Goal: Information Seeking & Learning: Learn about a topic

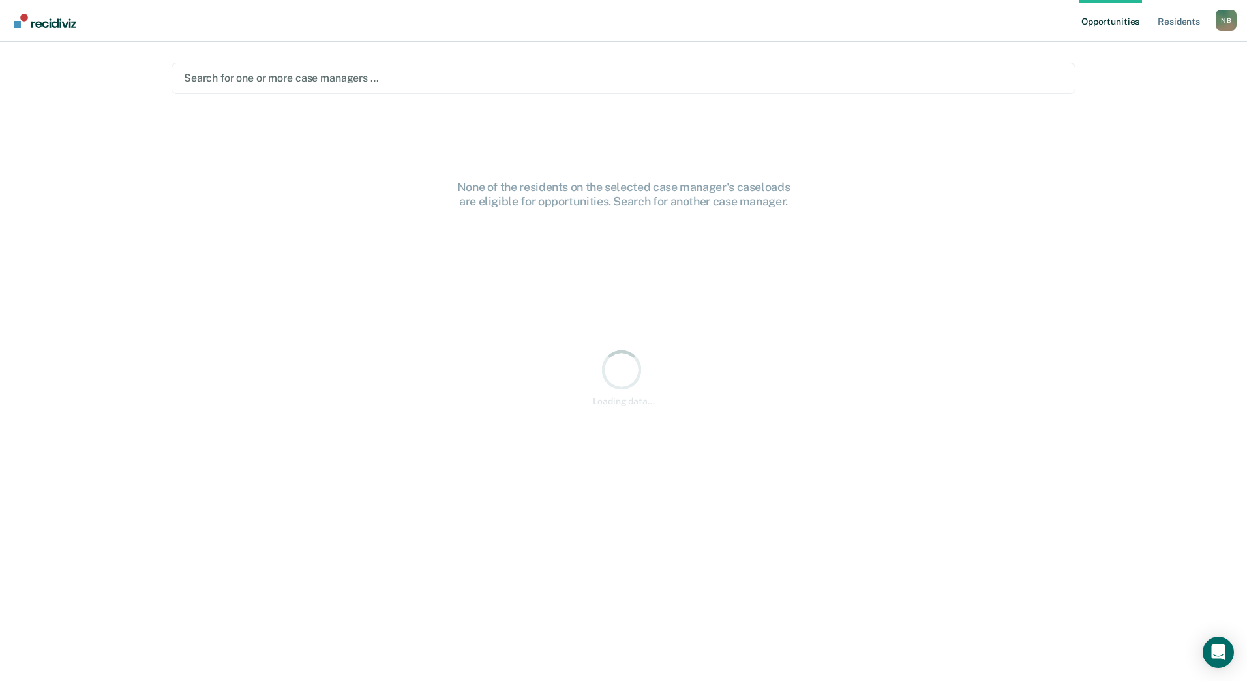
click at [420, 81] on div at bounding box center [623, 77] width 879 height 15
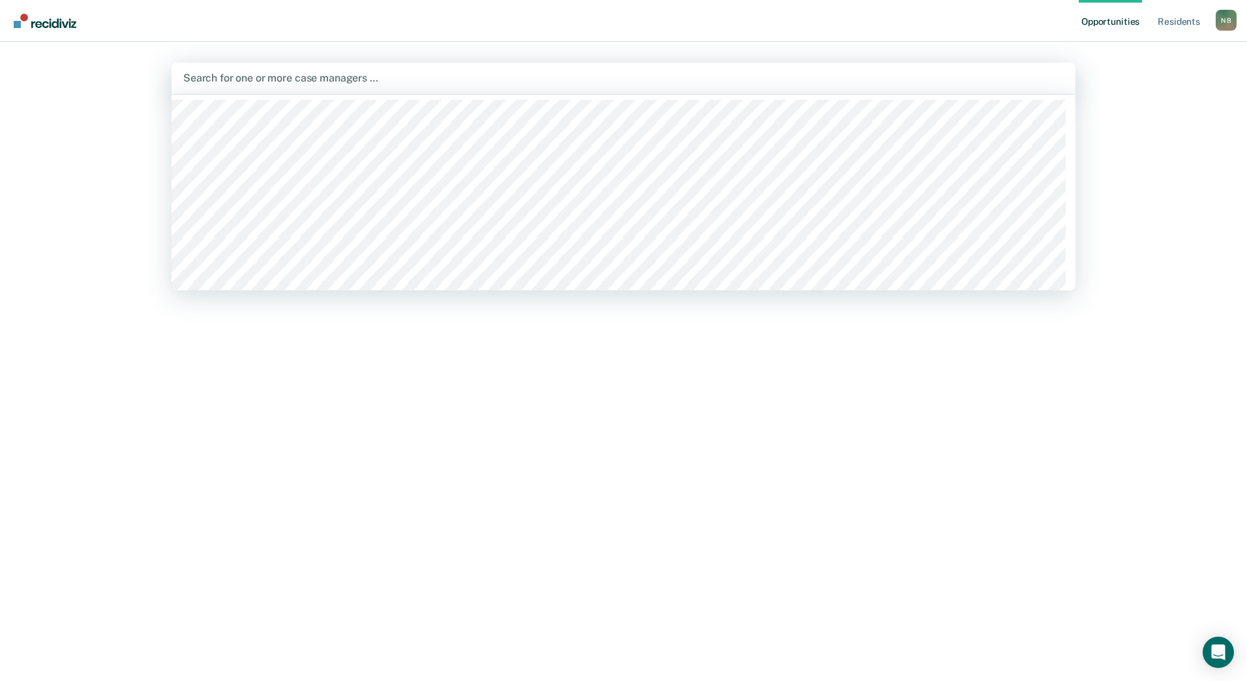
click at [391, 80] on div at bounding box center [623, 77] width 880 height 15
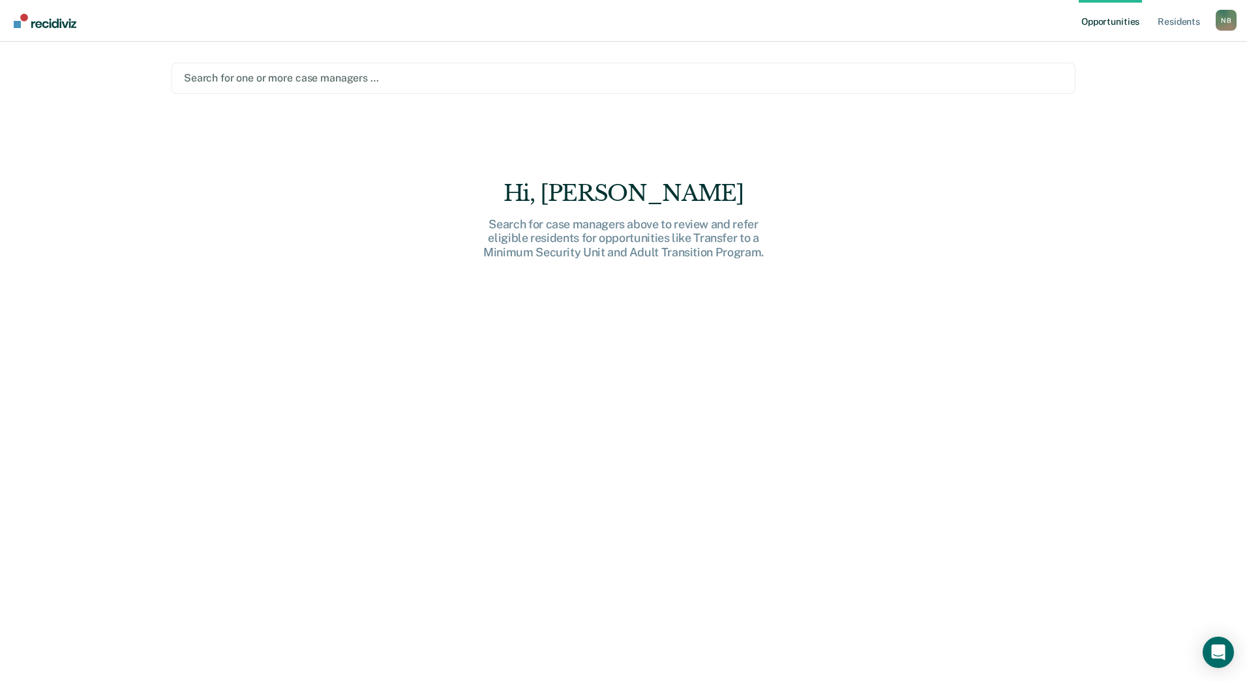
click at [1100, 18] on link "Opportunities" at bounding box center [1109, 21] width 63 height 42
click at [1185, 20] on link "Resident s" at bounding box center [1179, 21] width 48 height 42
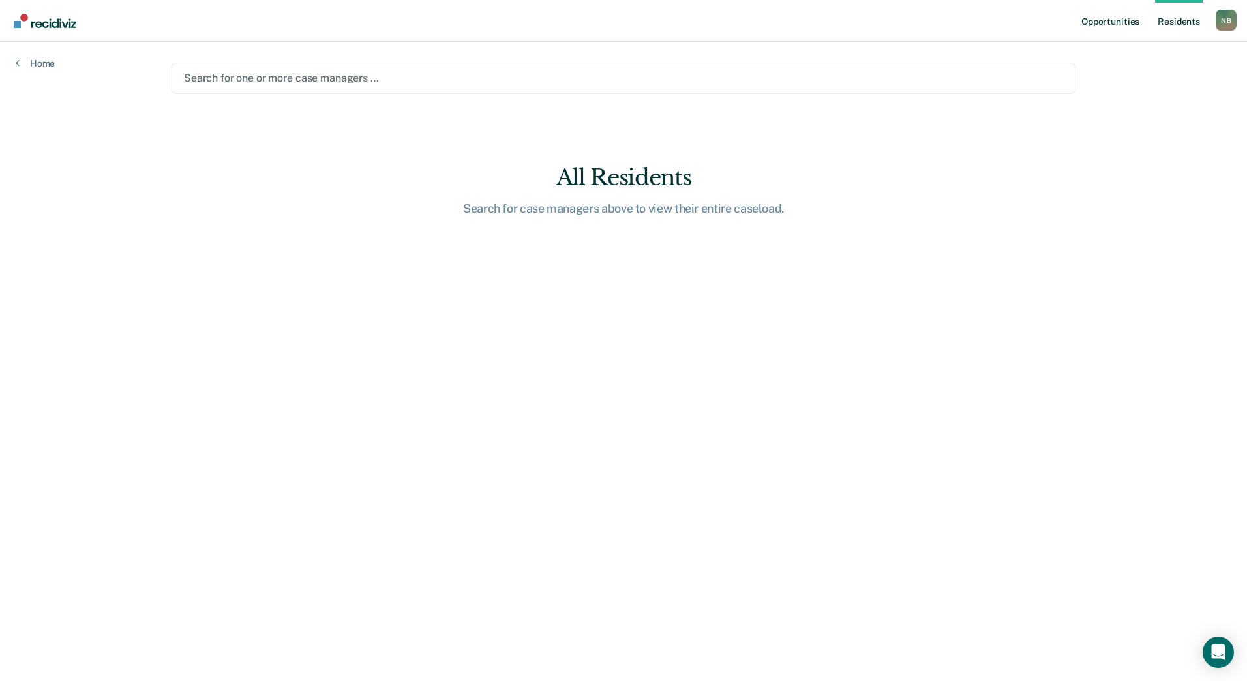
click at [1124, 21] on link "Opportunities" at bounding box center [1109, 21] width 63 height 42
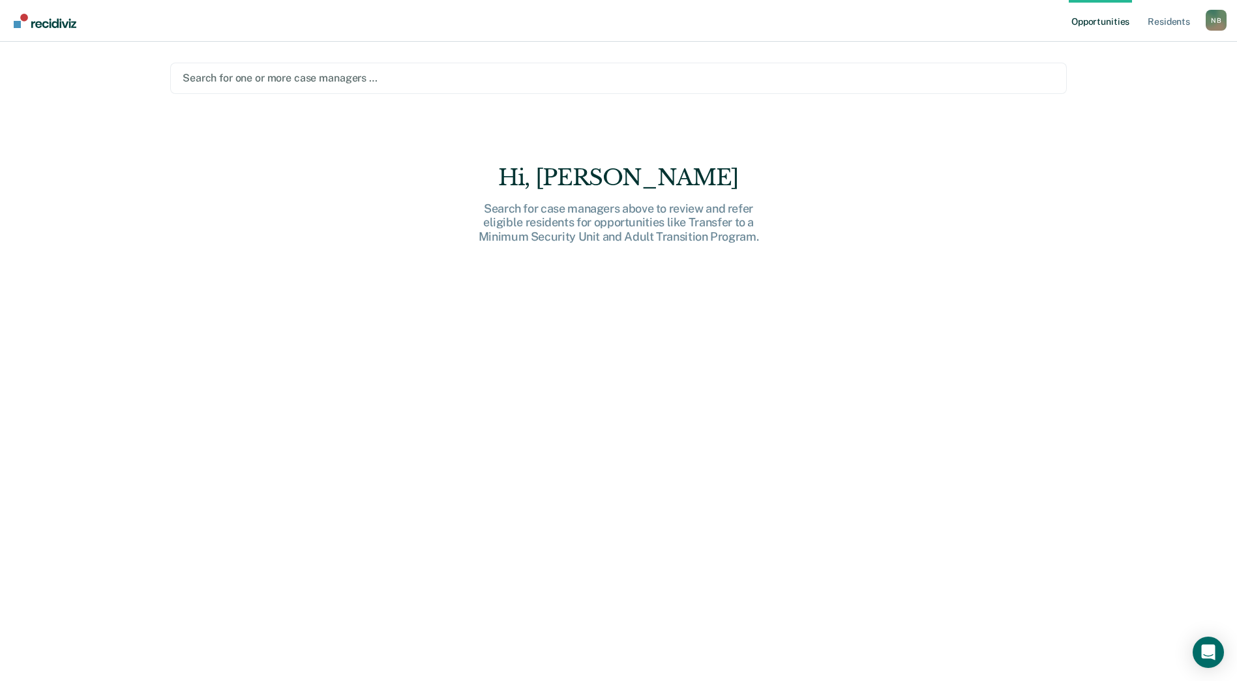
click at [406, 76] on div at bounding box center [619, 77] width 872 height 15
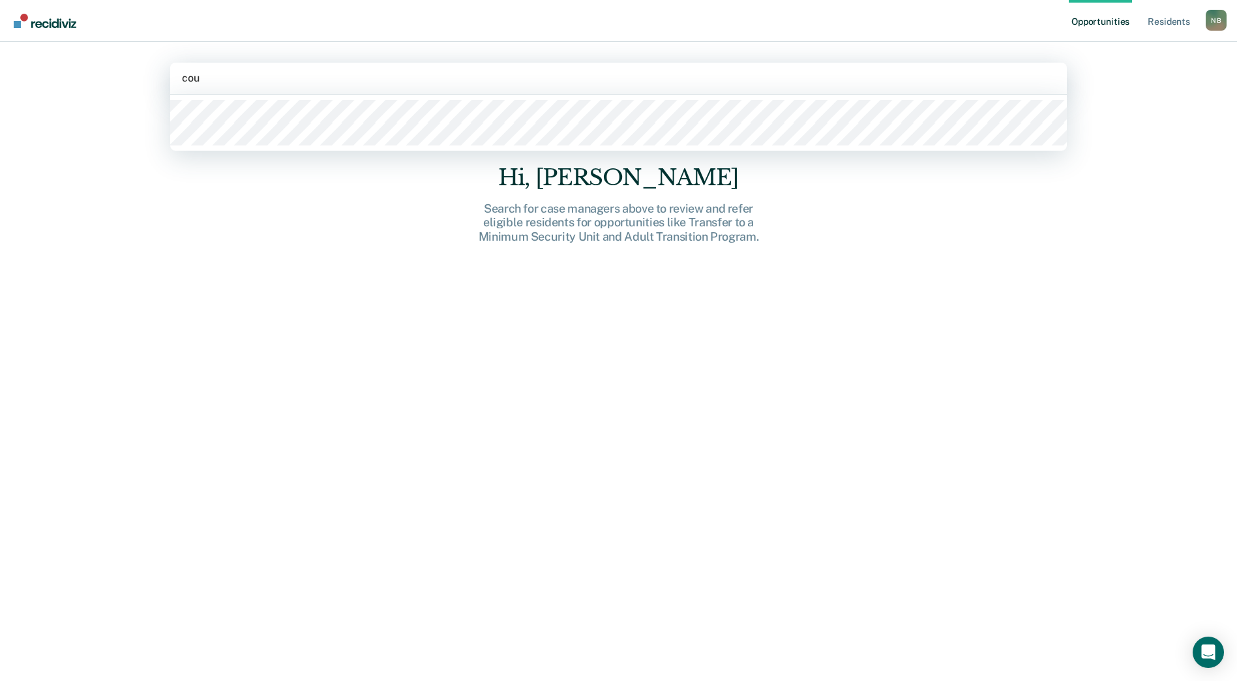
type input "coun"
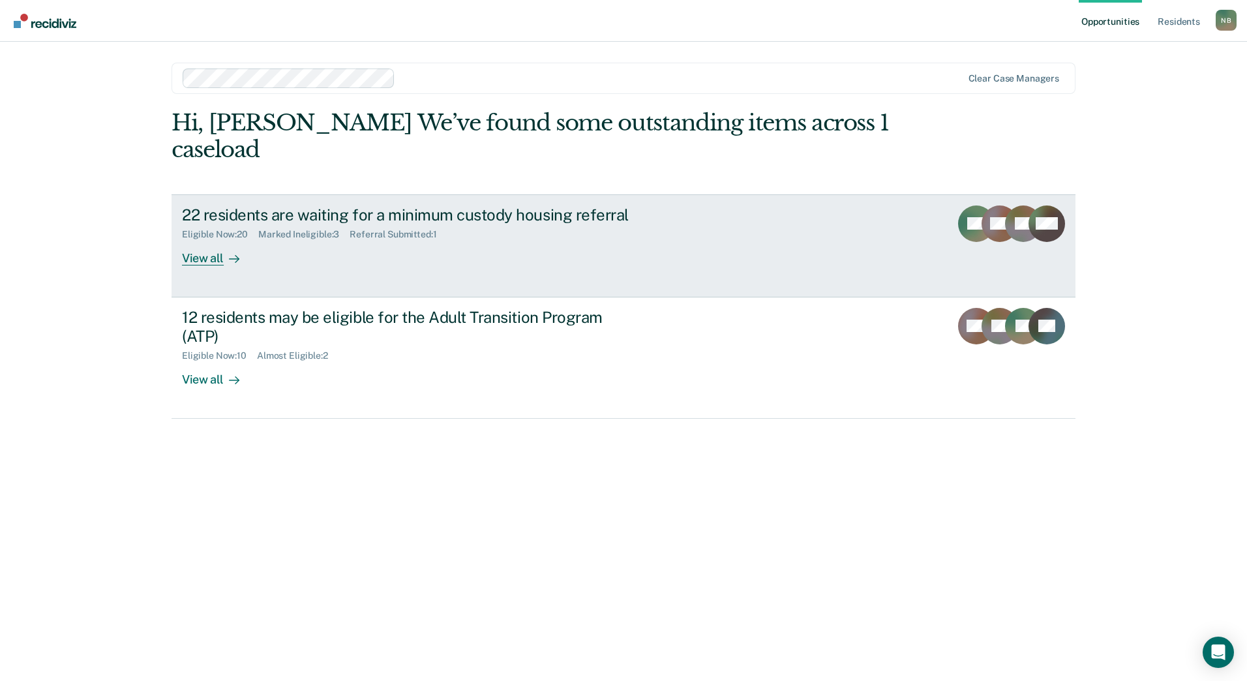
click at [511, 205] on div "22 residents are waiting for a minimum custody housing referral" at bounding box center [411, 214] width 458 height 19
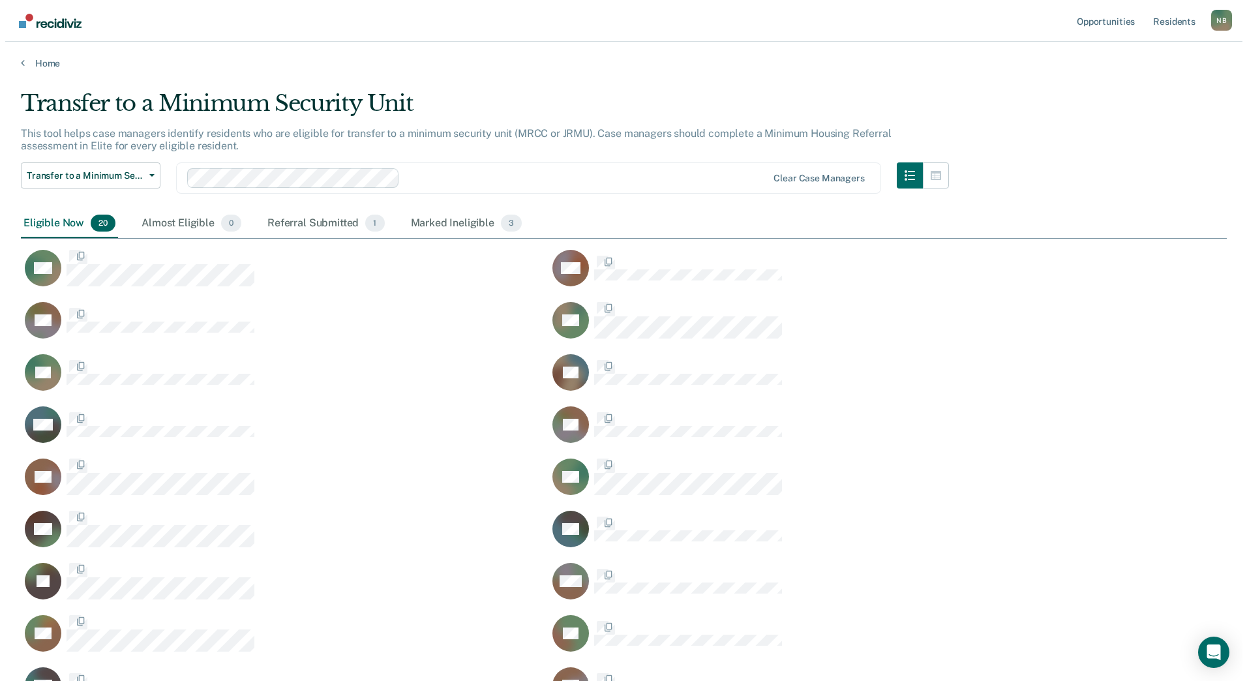
scroll to position [666, 1196]
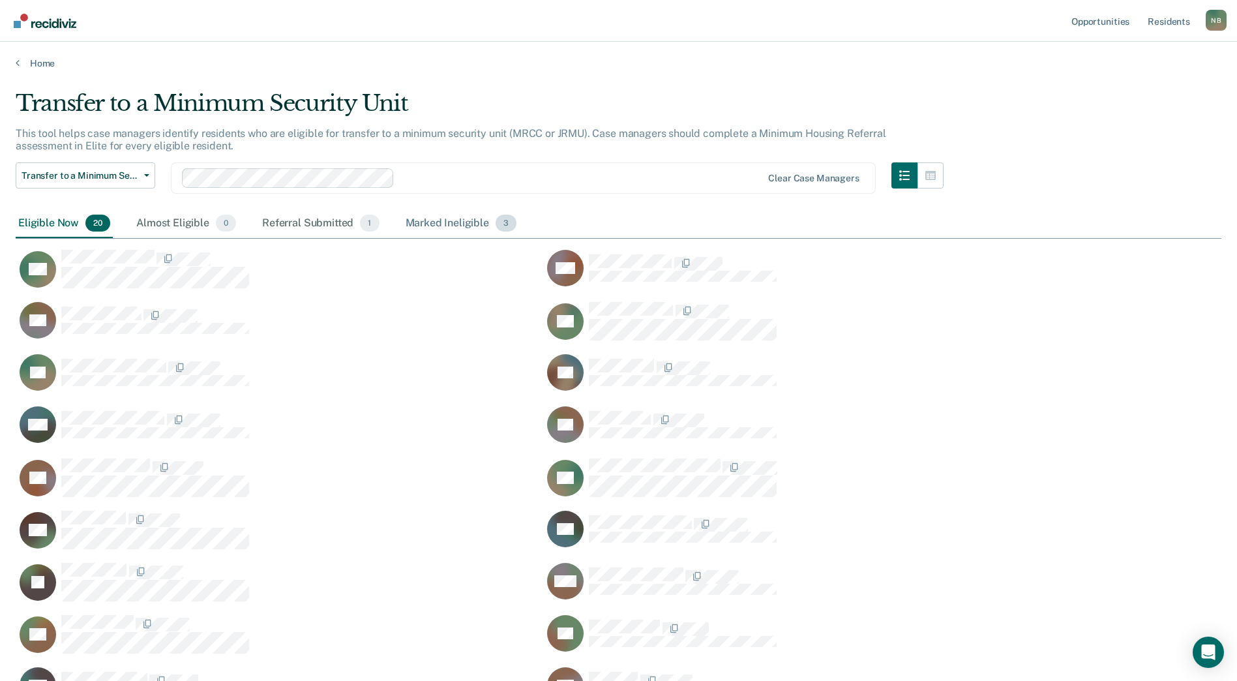
click at [469, 216] on div "Marked Ineligible 3" at bounding box center [461, 223] width 117 height 29
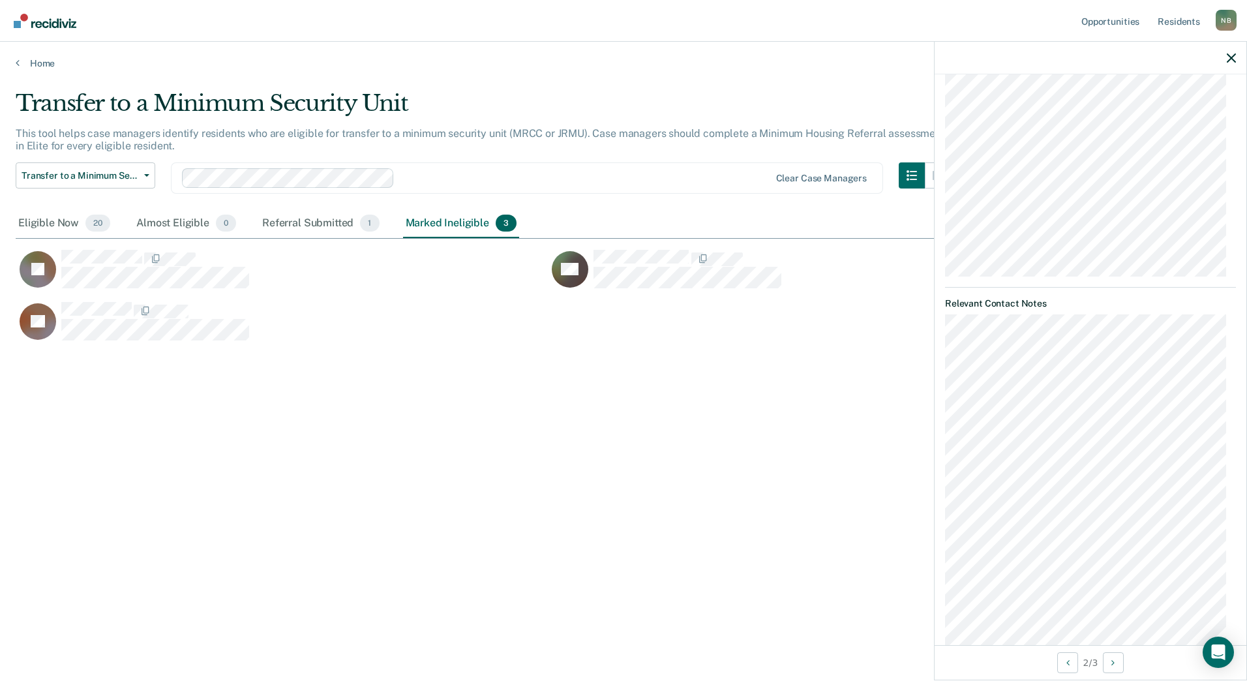
scroll to position [0, 0]
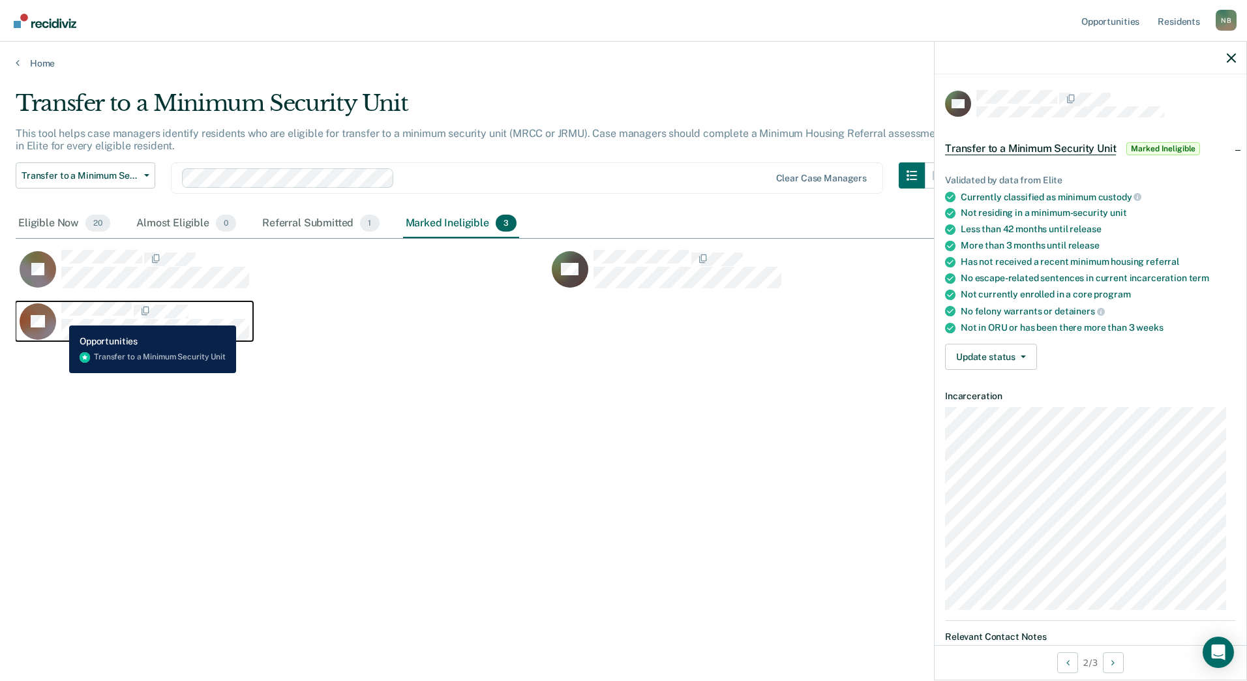
click at [59, 316] on div "JQ" at bounding box center [135, 321] width 230 height 38
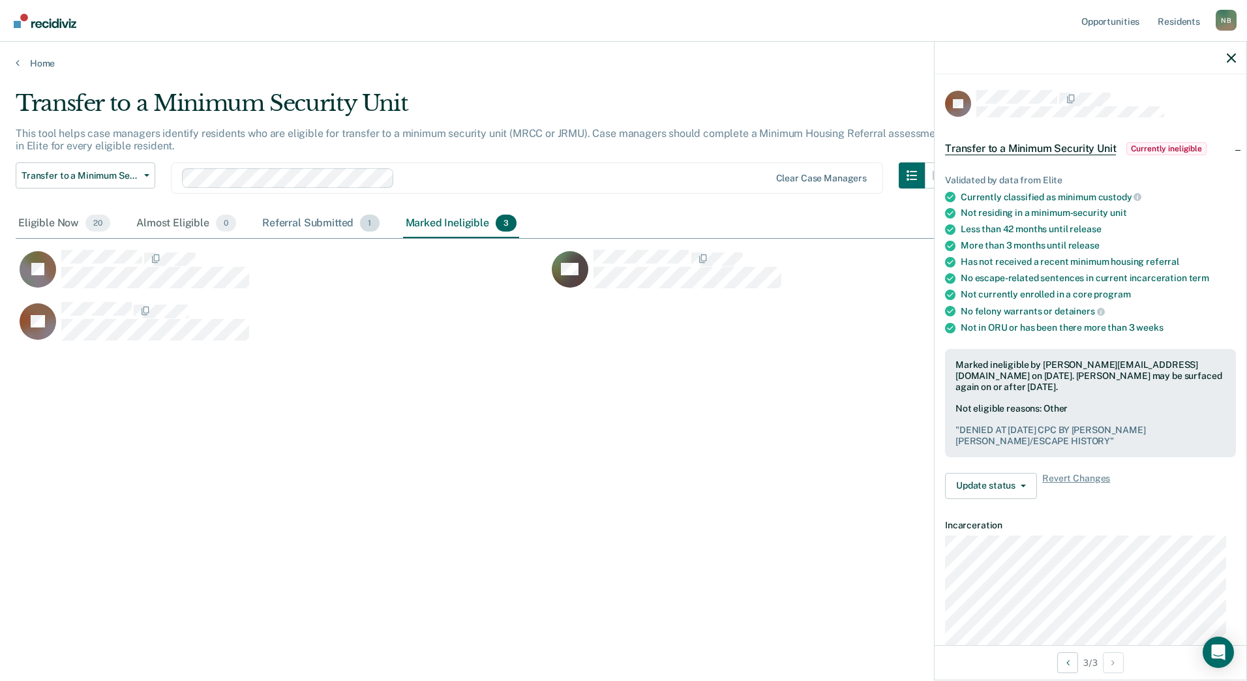
click at [310, 221] on div "Referral Submitted 1" at bounding box center [320, 223] width 122 height 29
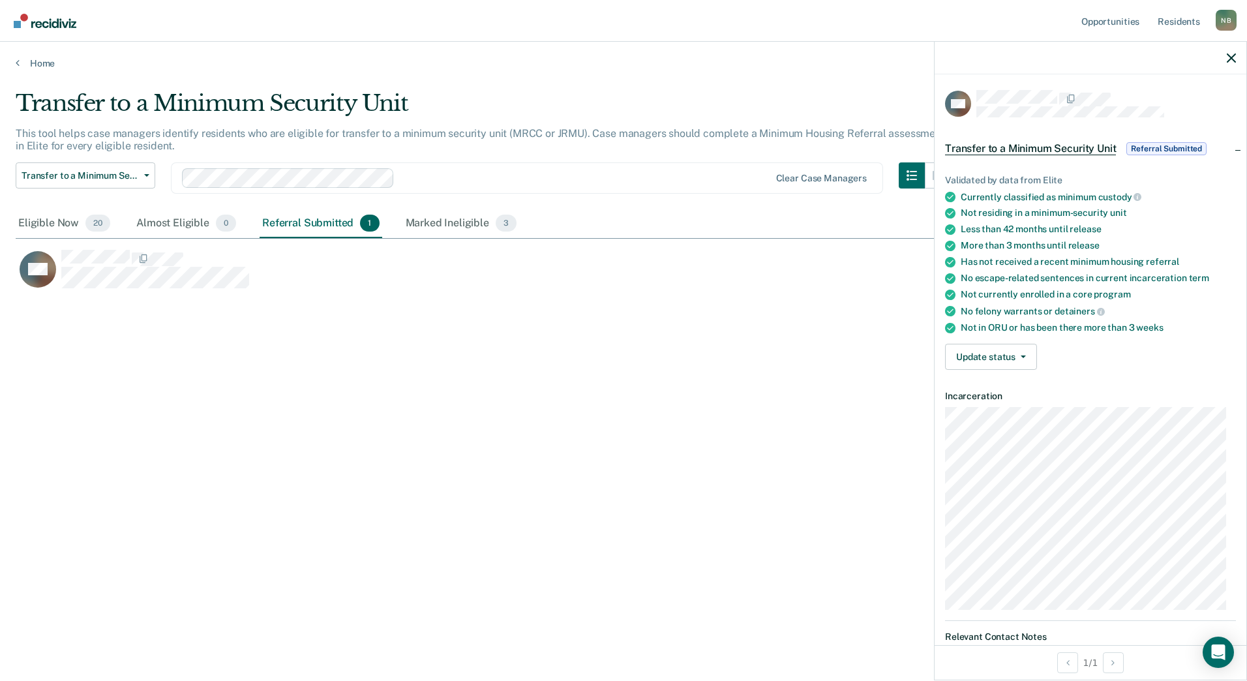
click at [1160, 145] on span "Referral Submitted" at bounding box center [1166, 148] width 80 height 13
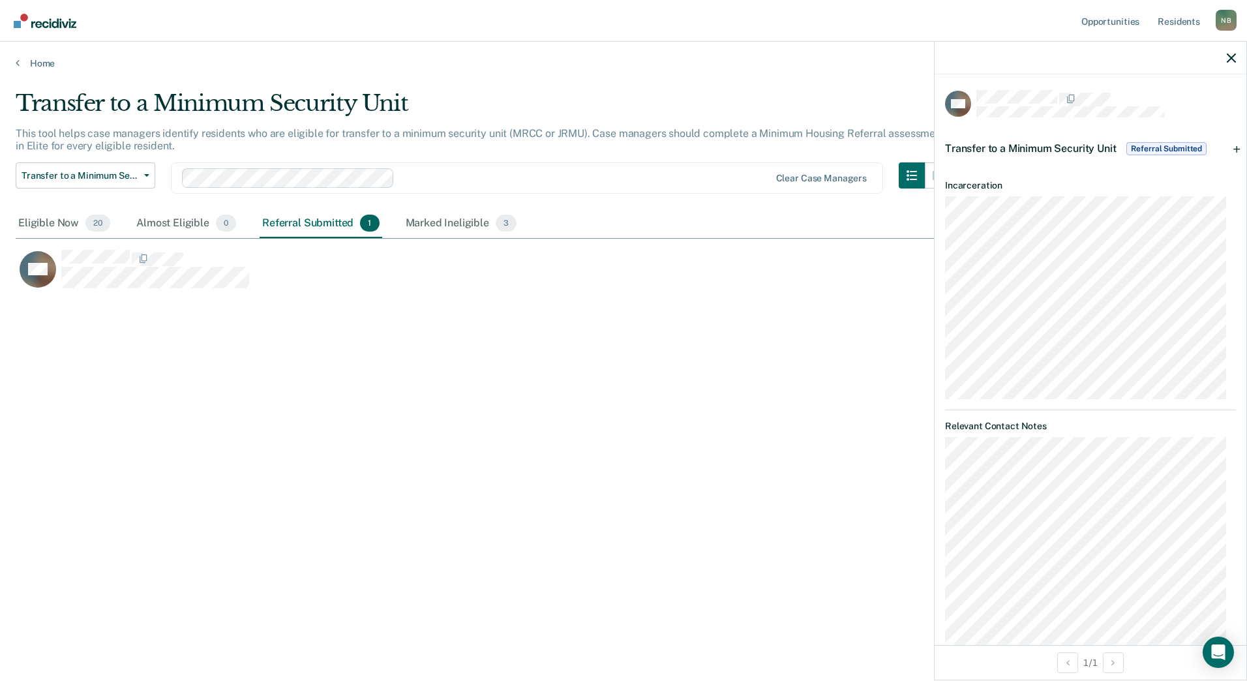
click at [1160, 145] on span "Referral Submitted" at bounding box center [1166, 148] width 80 height 13
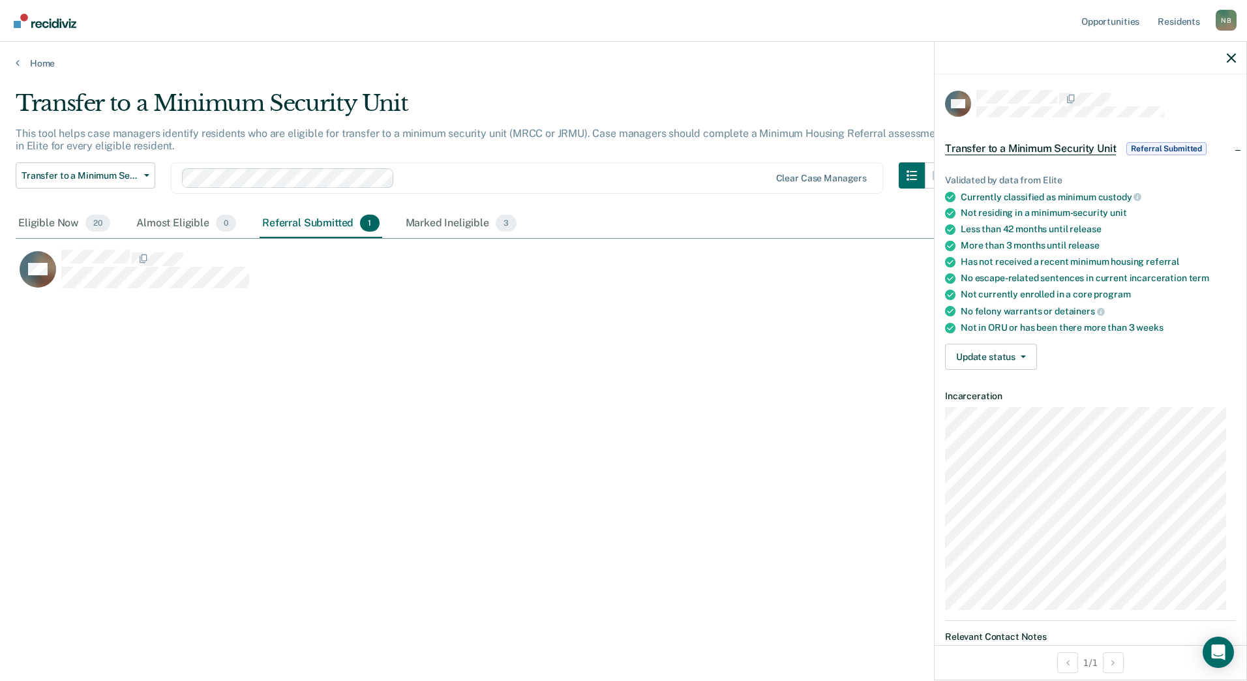
click at [1160, 145] on span "Referral Submitted" at bounding box center [1166, 148] width 80 height 13
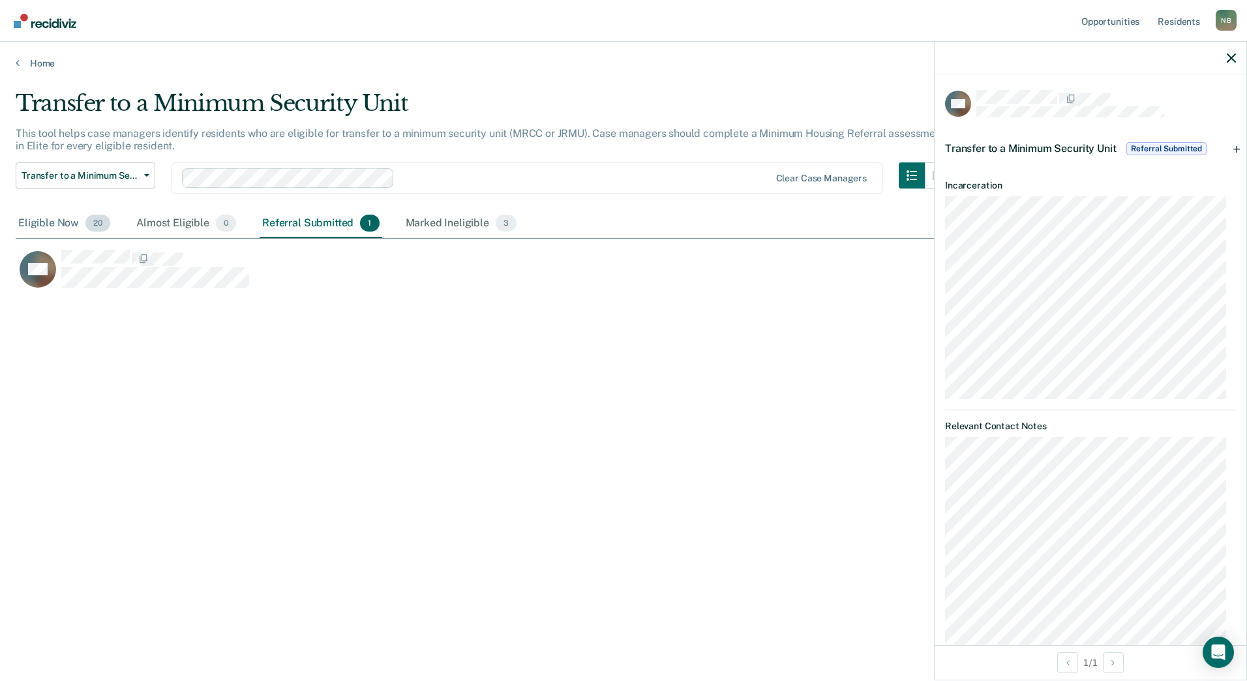
click at [63, 231] on div "Eligible Now 20" at bounding box center [64, 223] width 97 height 29
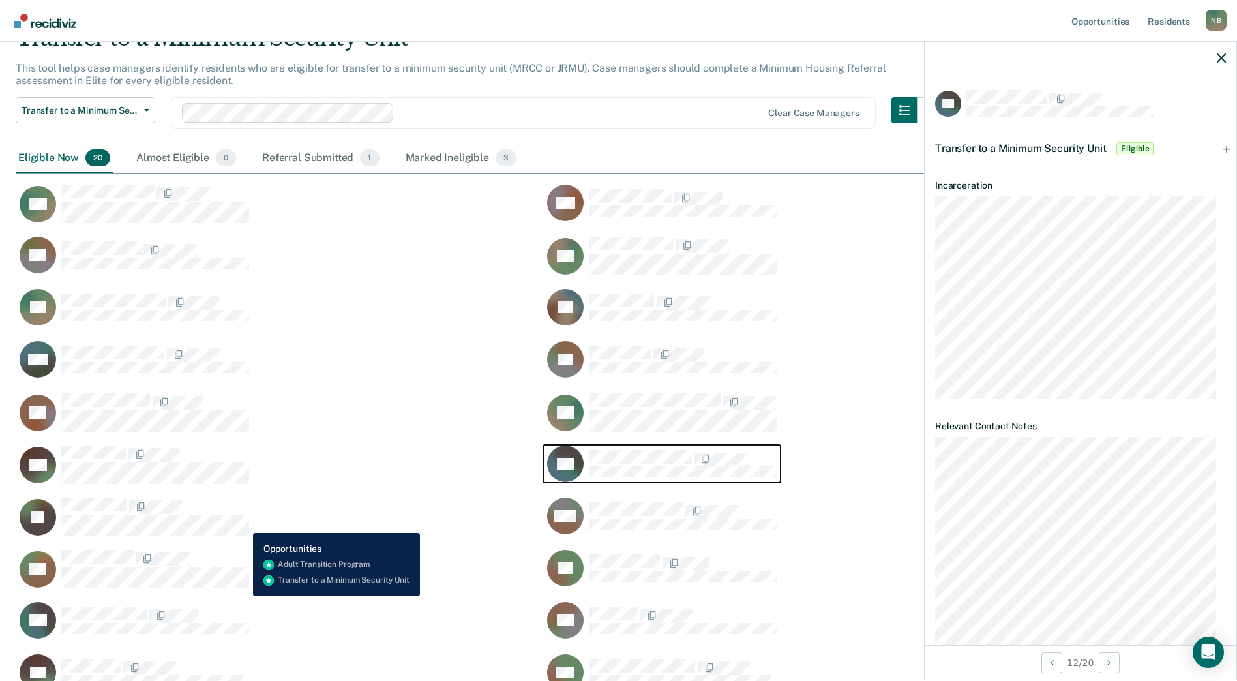
scroll to position [130, 0]
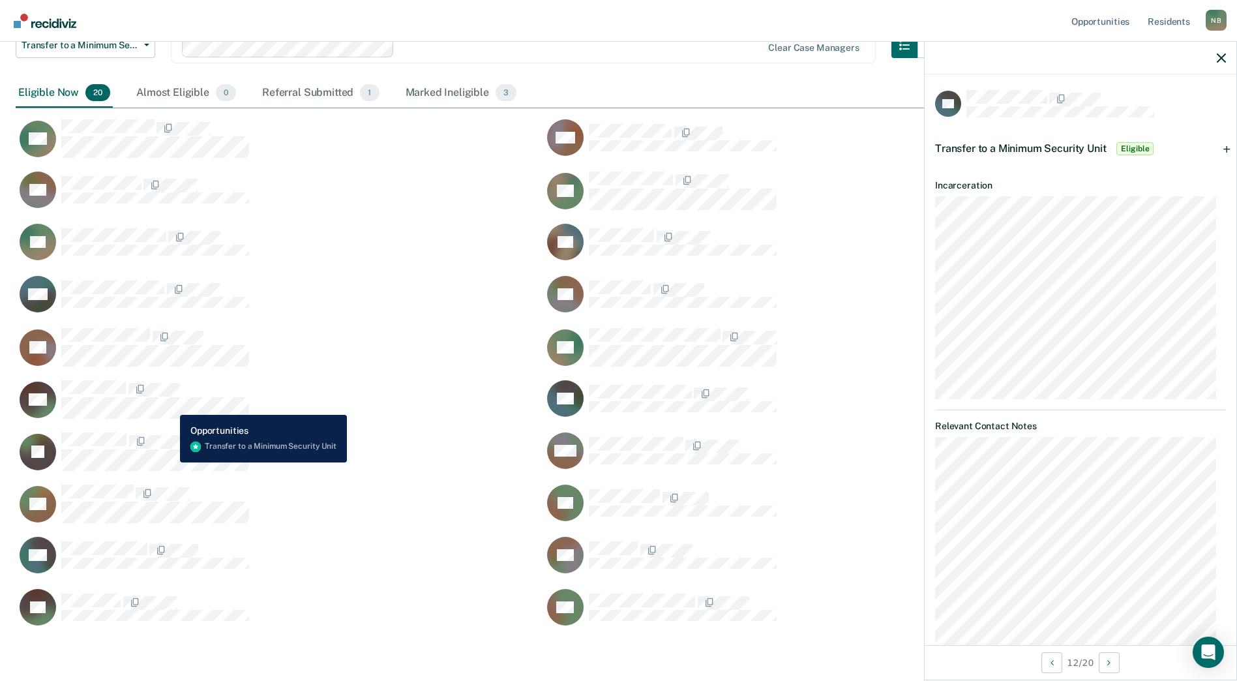
drag, startPoint x: 195, startPoint y: 421, endPoint x: 392, endPoint y: 198, distance: 297.0
click at [392, 198] on div "BR" at bounding box center [272, 190] width 512 height 38
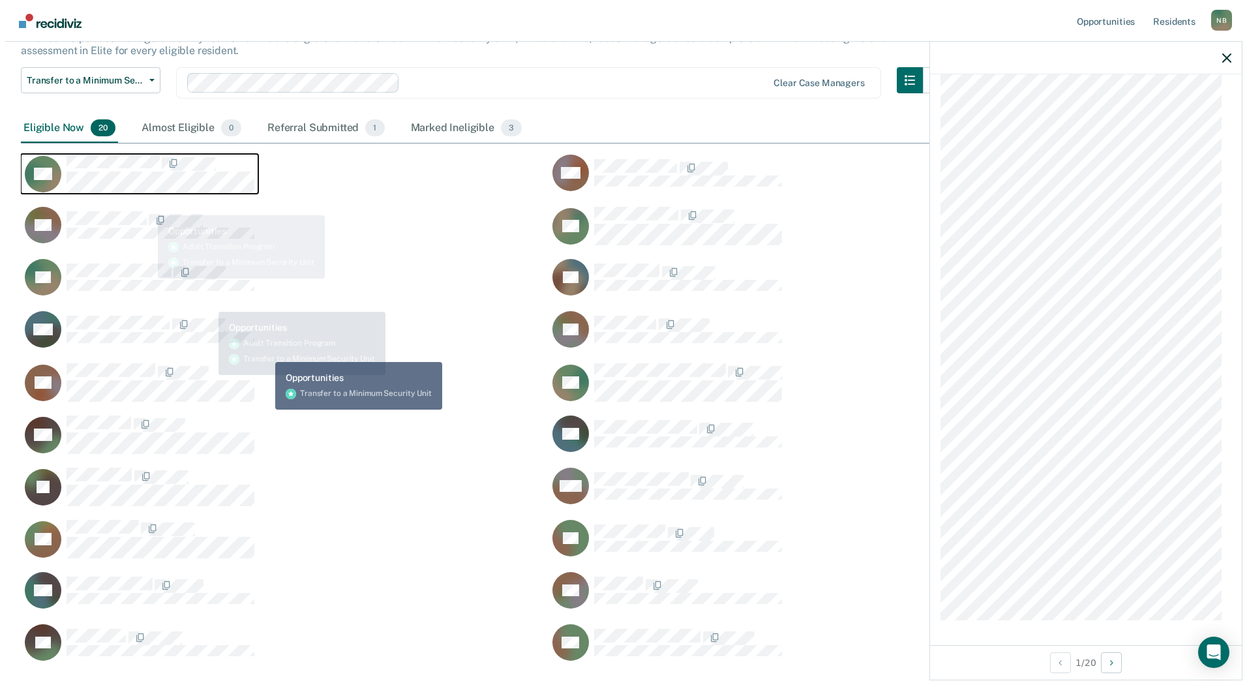
scroll to position [0, 0]
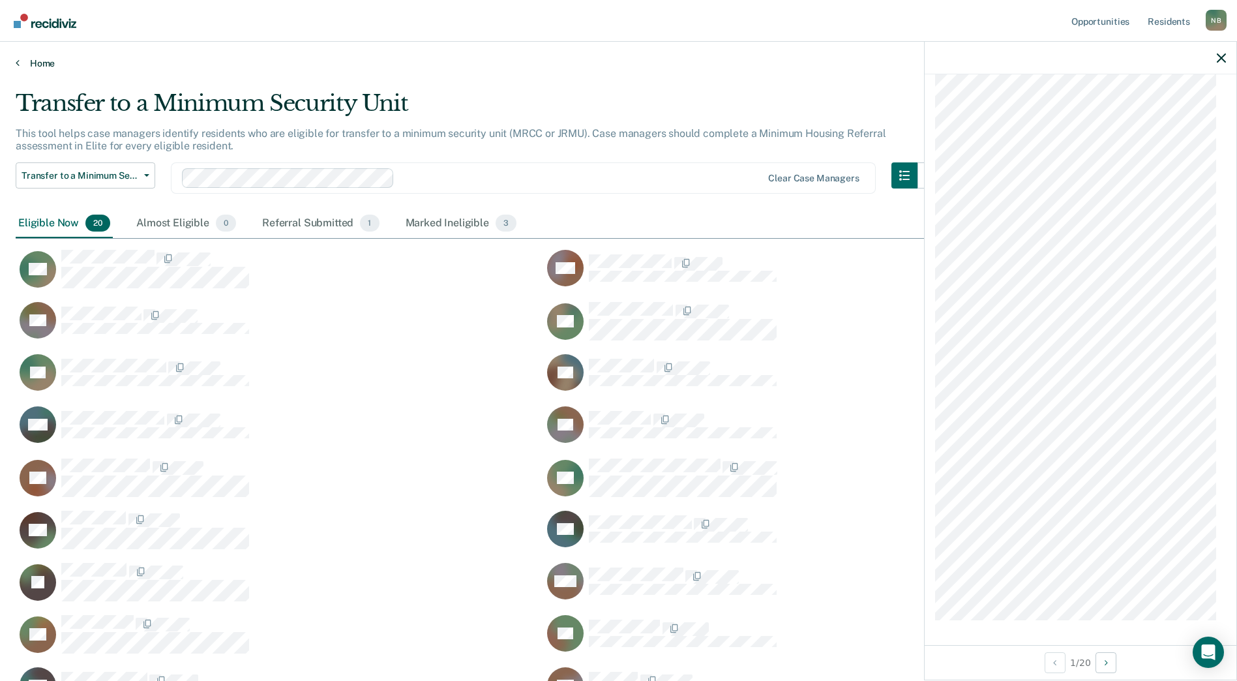
click at [33, 65] on link "Home" at bounding box center [619, 63] width 1206 height 12
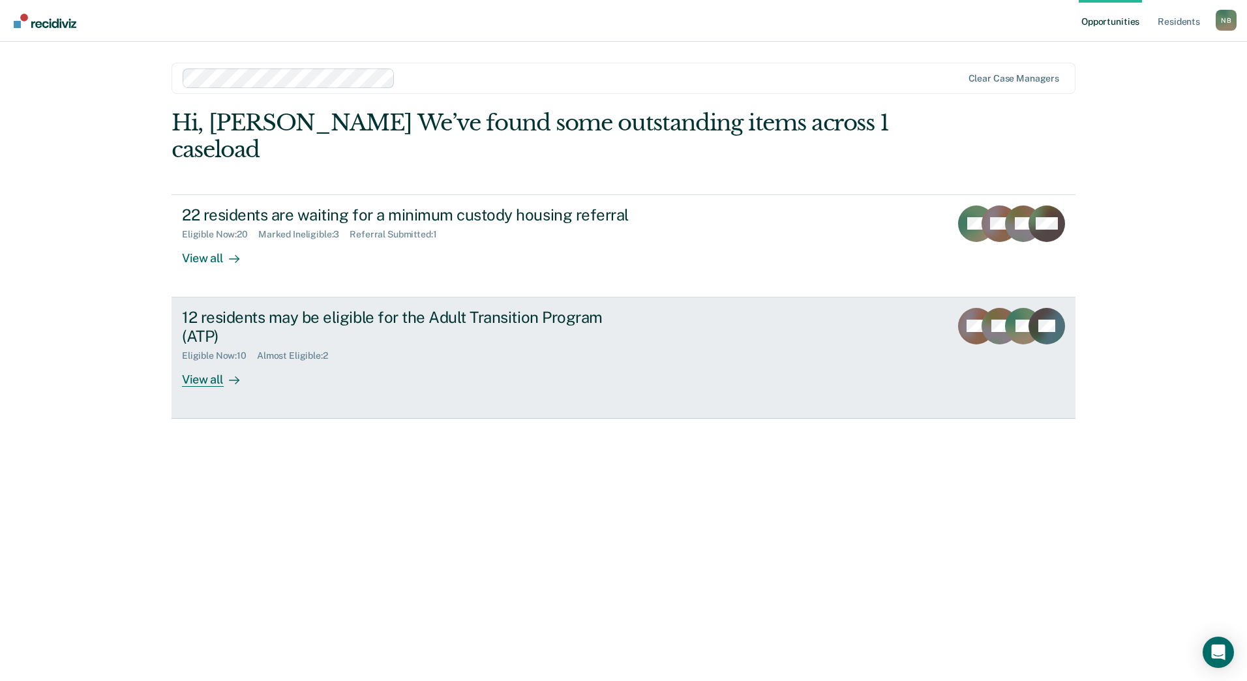
click at [434, 308] on div "12 residents may be eligible for the Adult Transition Program (ATP)" at bounding box center [411, 327] width 458 height 38
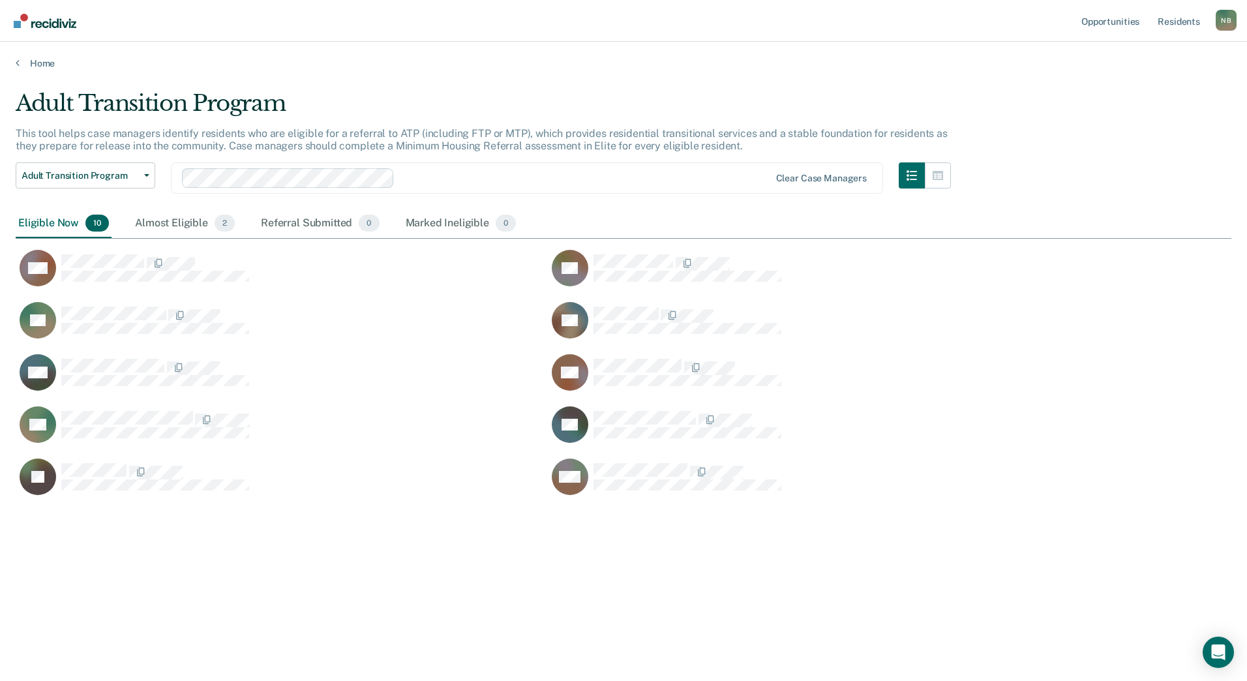
scroll to position [483, 1206]
click at [37, 66] on link "Home" at bounding box center [623, 63] width 1215 height 12
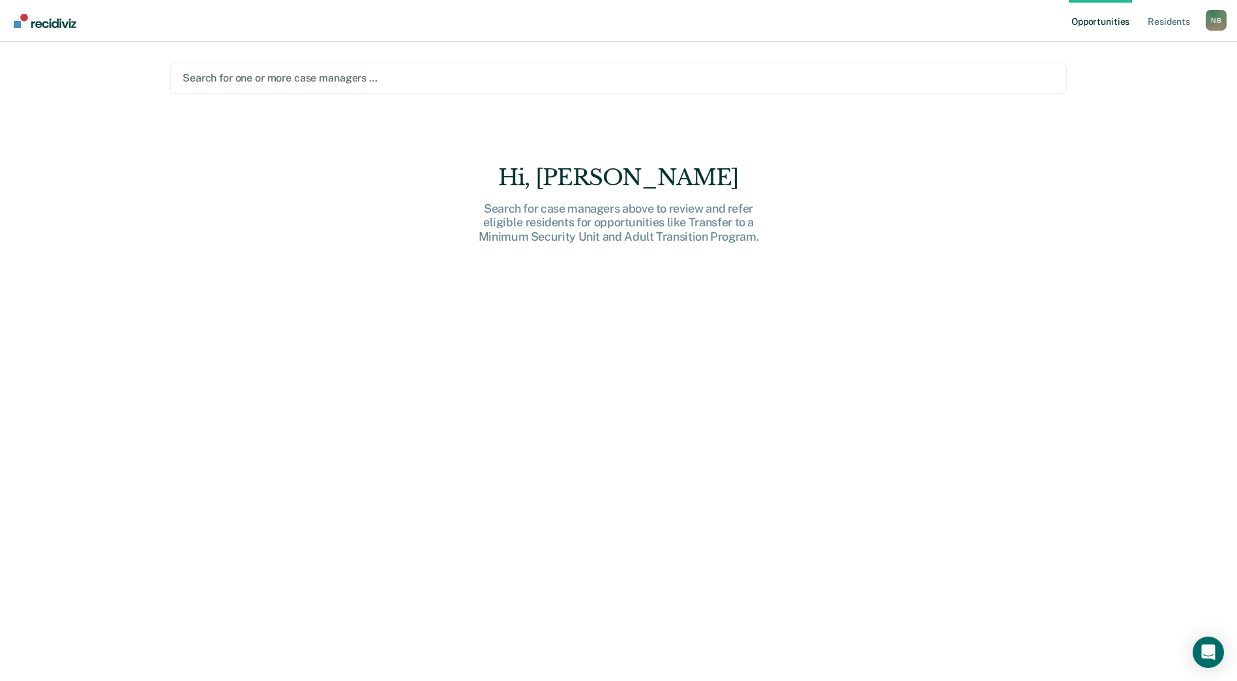
click at [385, 78] on div at bounding box center [619, 77] width 872 height 15
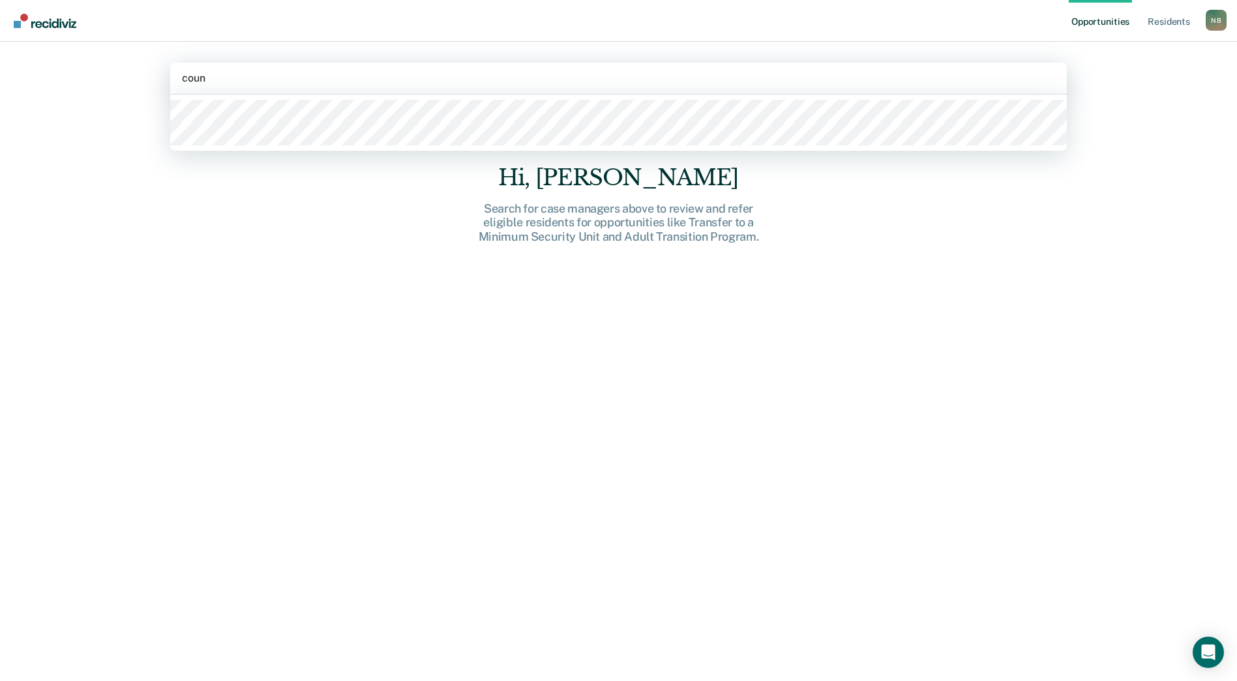
type input "count"
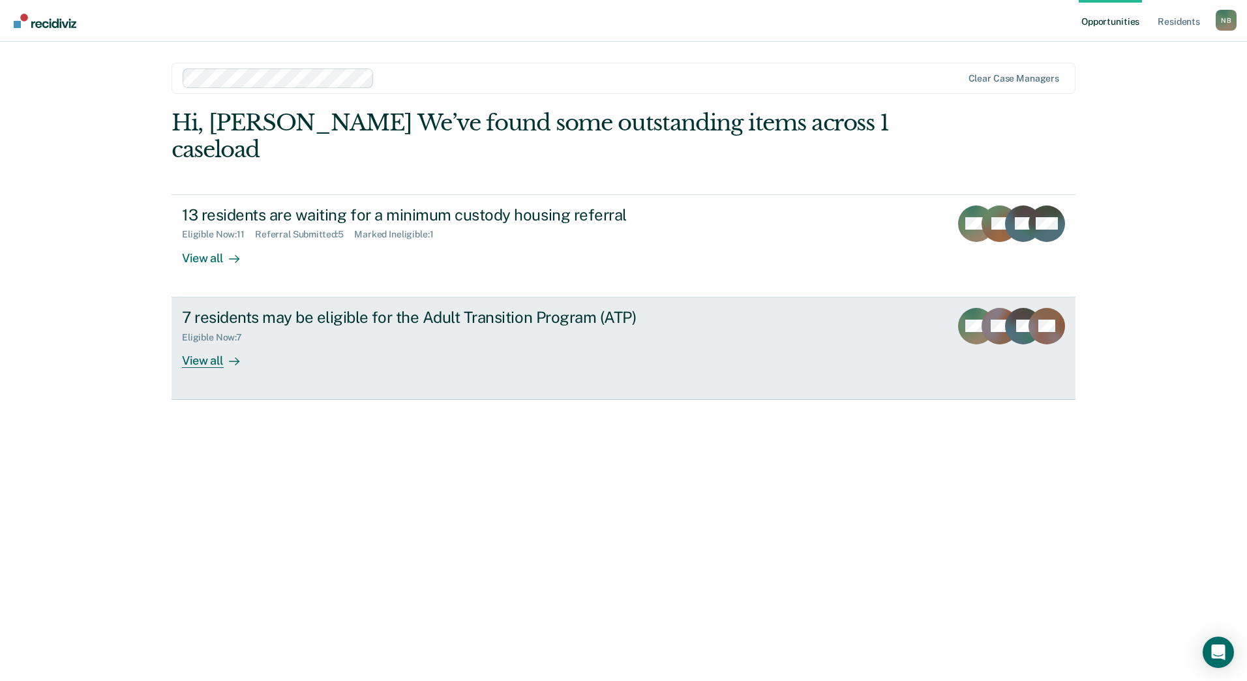
click at [363, 327] on div "Eligible Now : 7" at bounding box center [411, 335] width 458 height 16
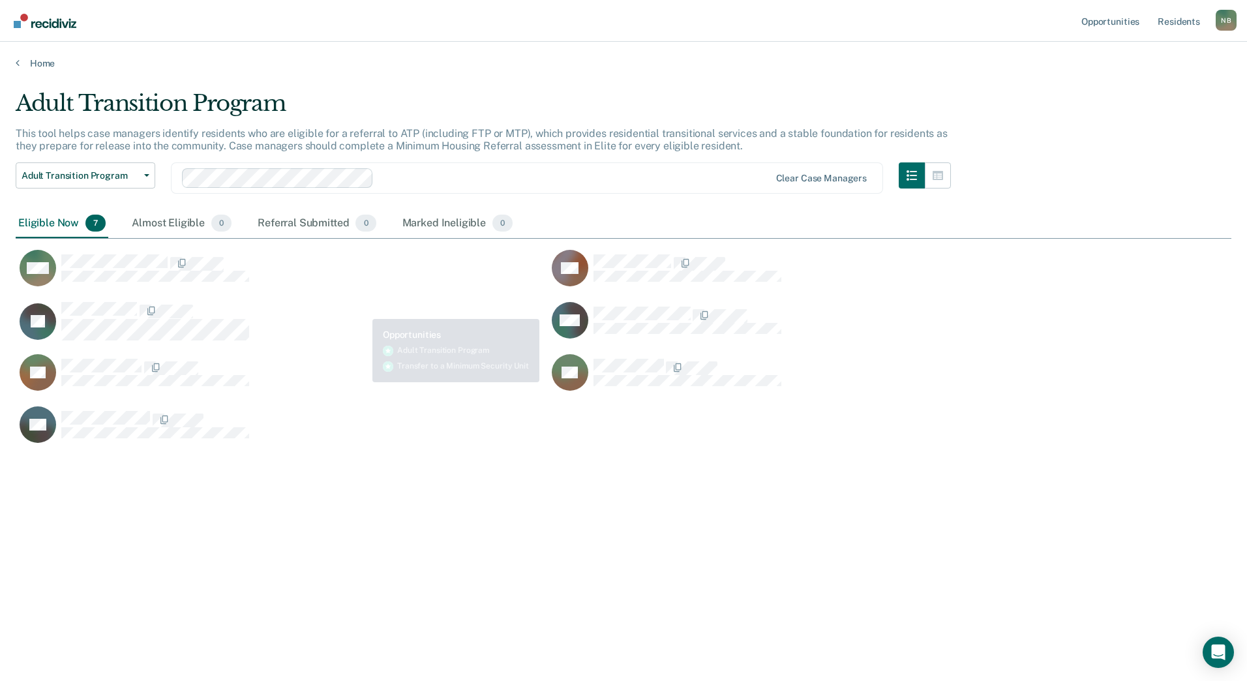
scroll to position [483, 1206]
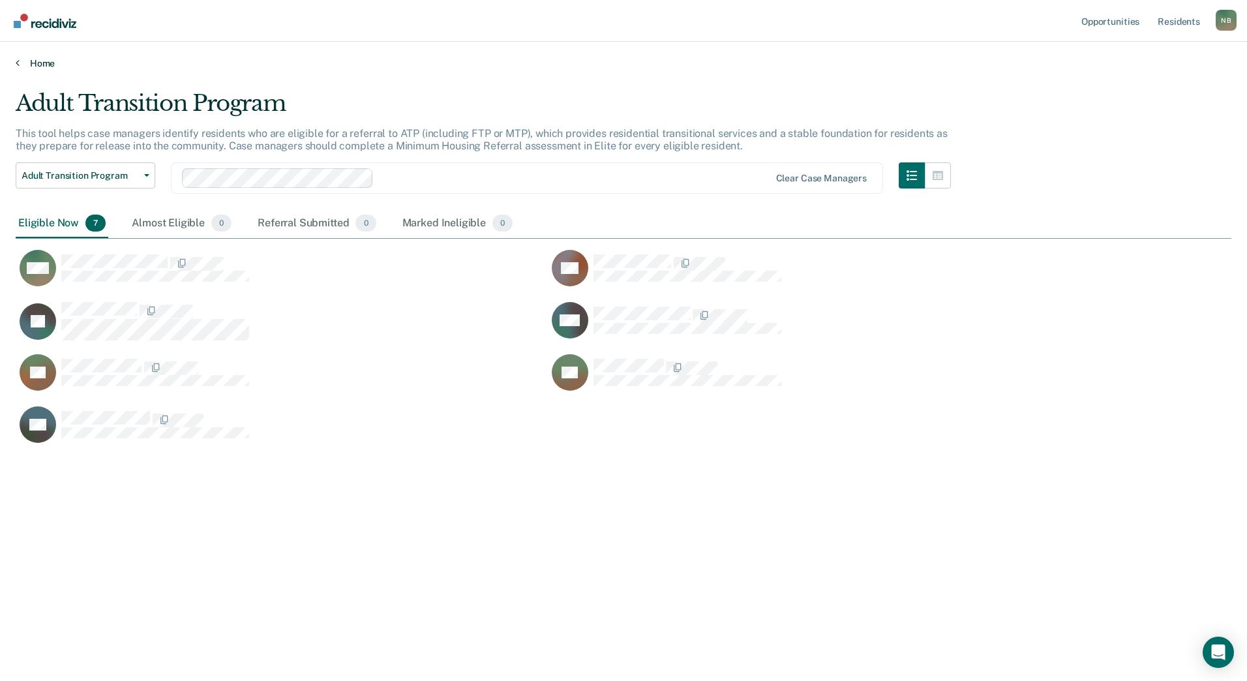
click at [42, 64] on link "Home" at bounding box center [623, 63] width 1215 height 12
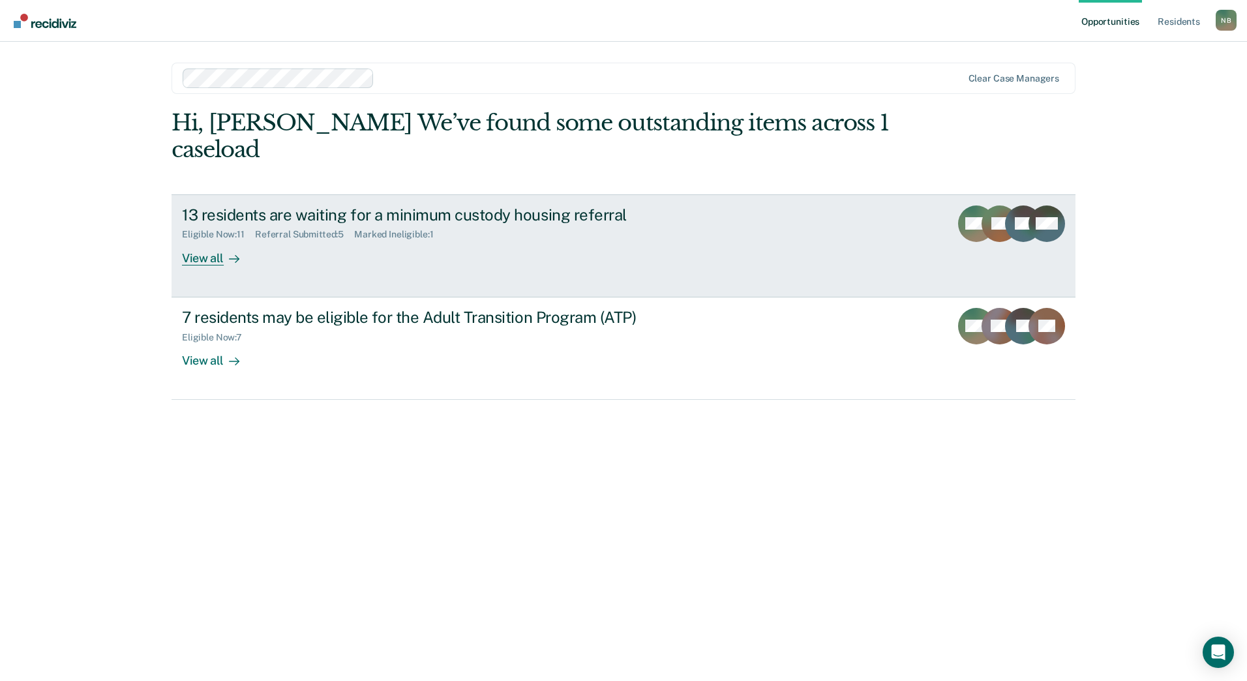
click at [211, 205] on div "13 residents are waiting for a minimum custody housing referral" at bounding box center [411, 214] width 458 height 19
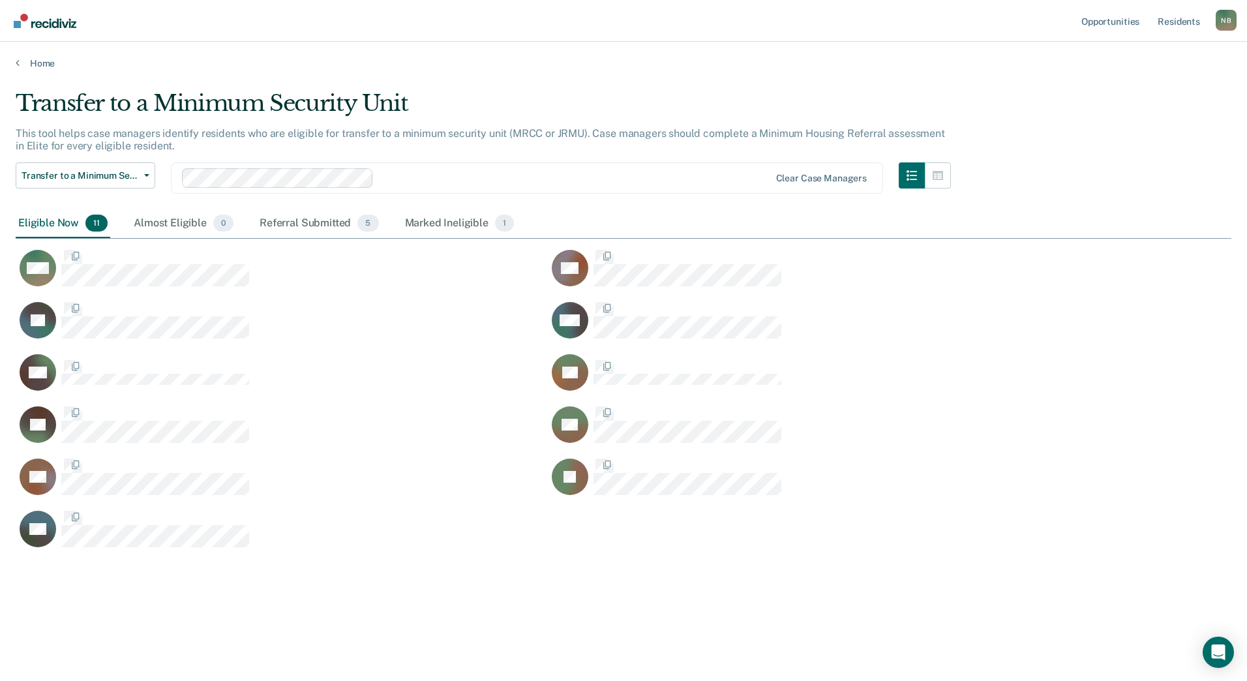
scroll to position [483, 1206]
click at [935, 176] on icon "button" at bounding box center [937, 175] width 10 height 10
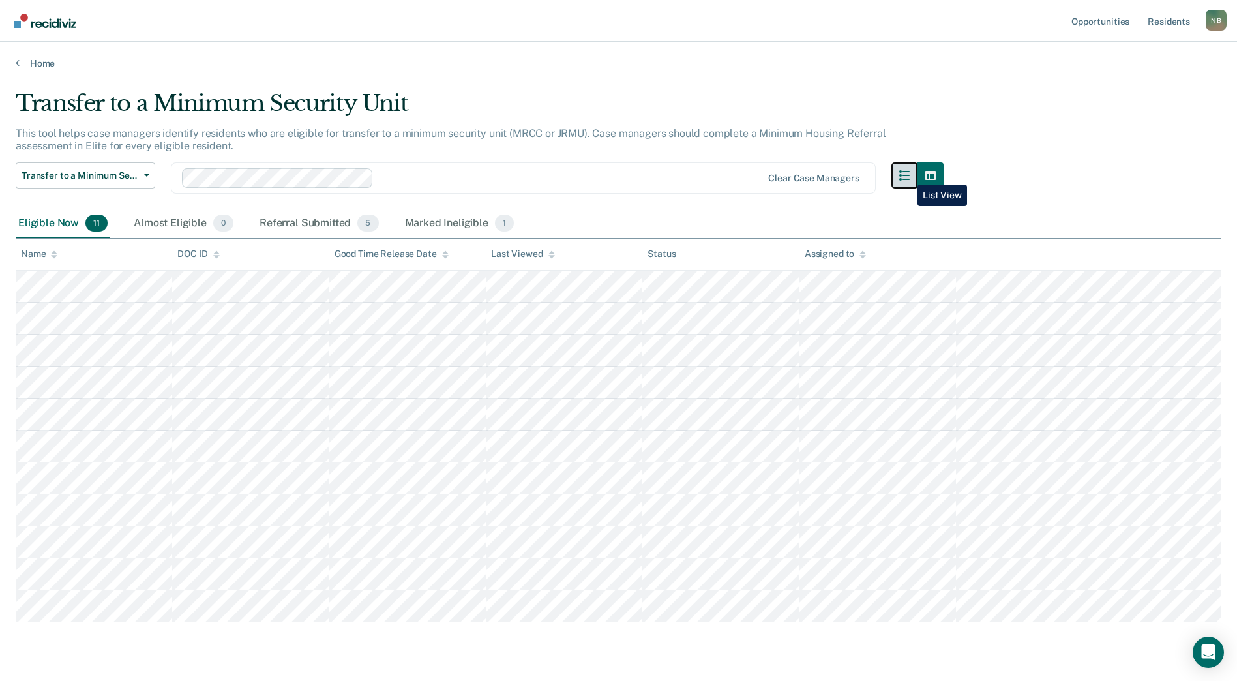
click at [908, 175] on icon "button" at bounding box center [904, 175] width 10 height 10
